Goal: Check status

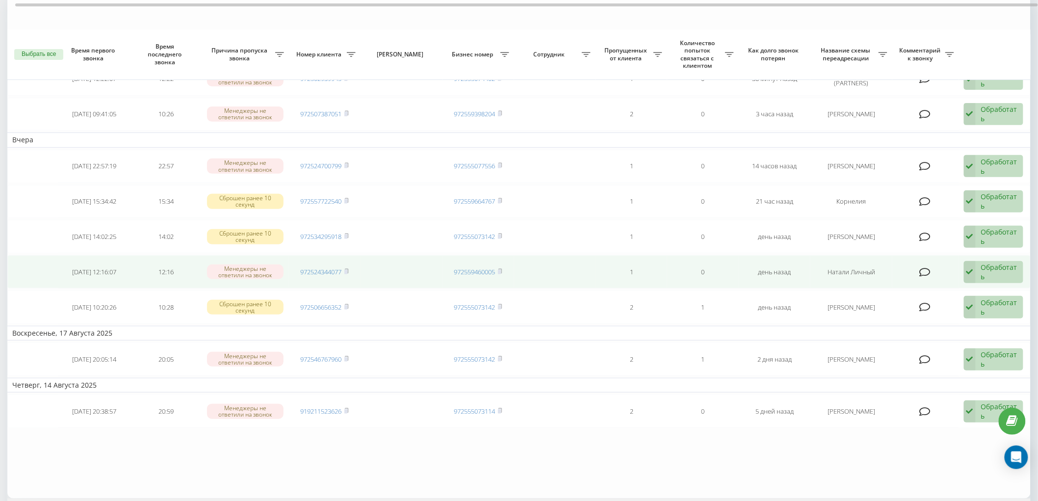
scroll to position [54, 0]
